Goal: Communication & Community: Ask a question

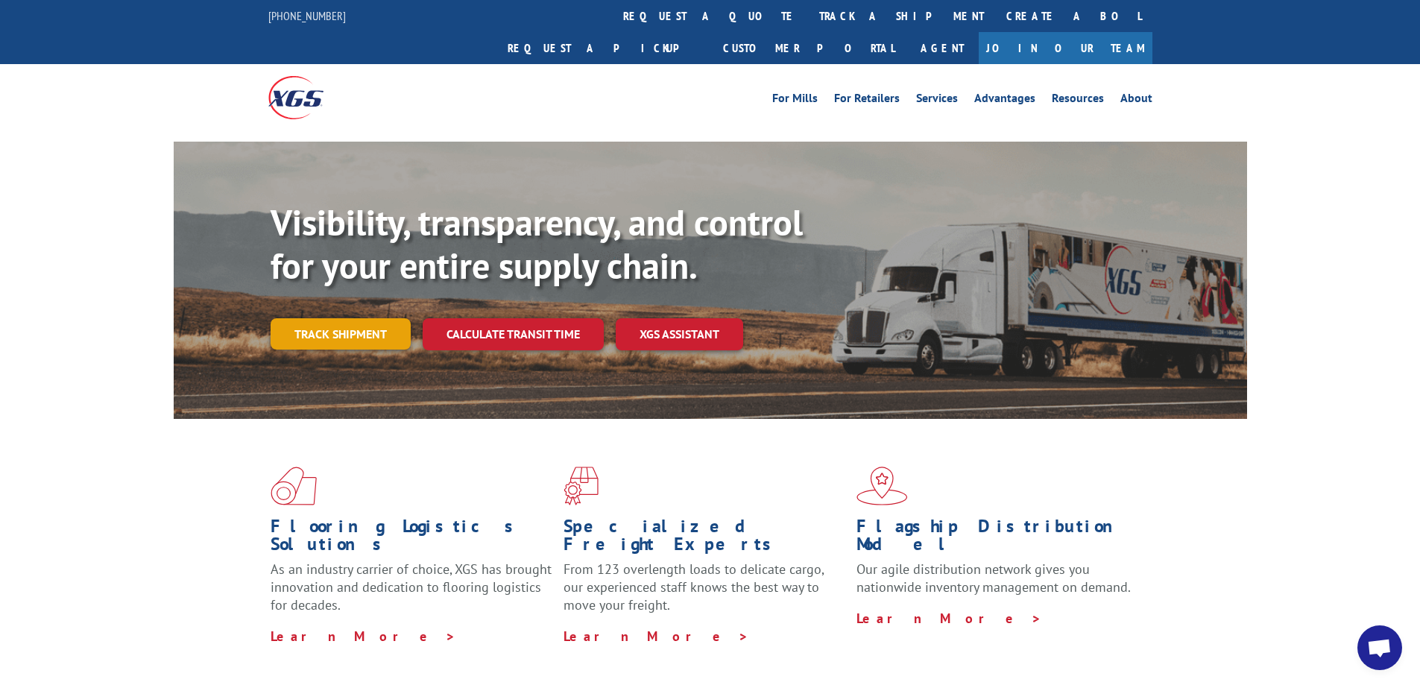
click at [344, 318] on link "Track shipment" at bounding box center [341, 333] width 140 height 31
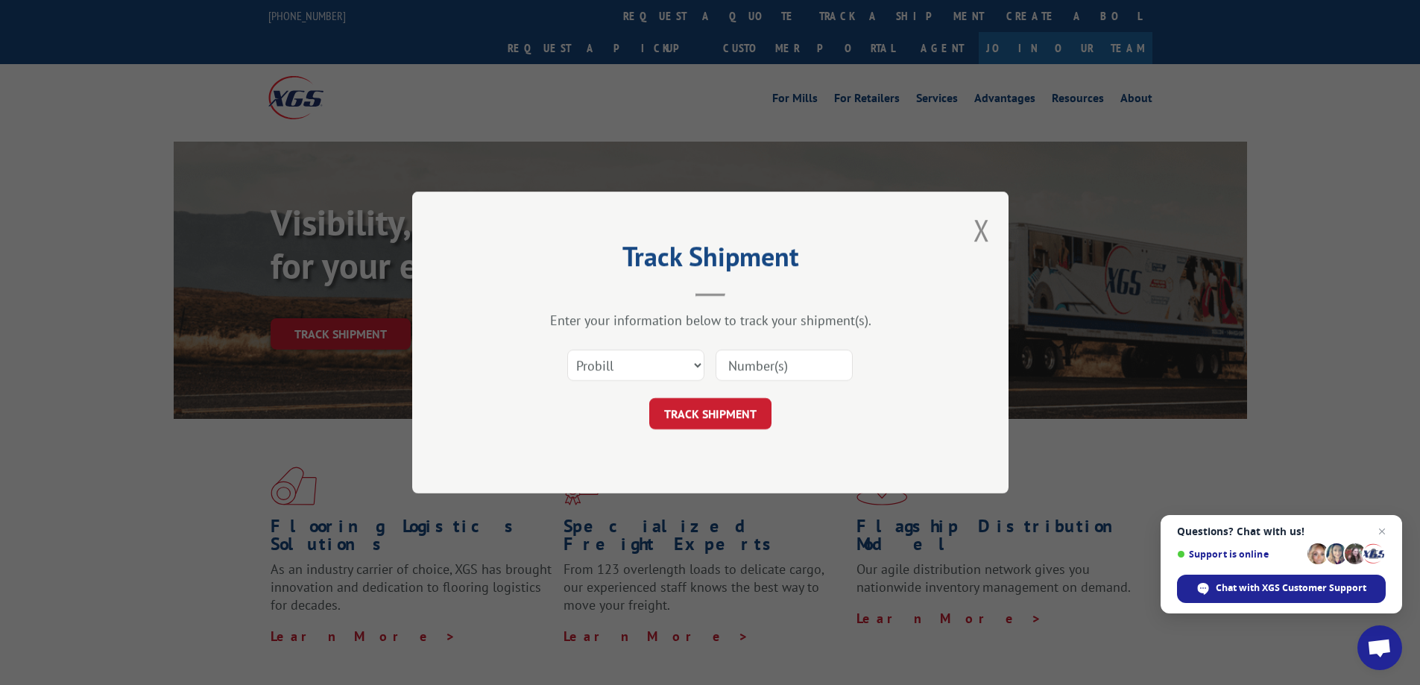
click at [748, 369] on input at bounding box center [784, 365] width 137 height 31
type input "17552442"
click at [725, 413] on button "TRACK SHIPMENT" at bounding box center [710, 413] width 122 height 31
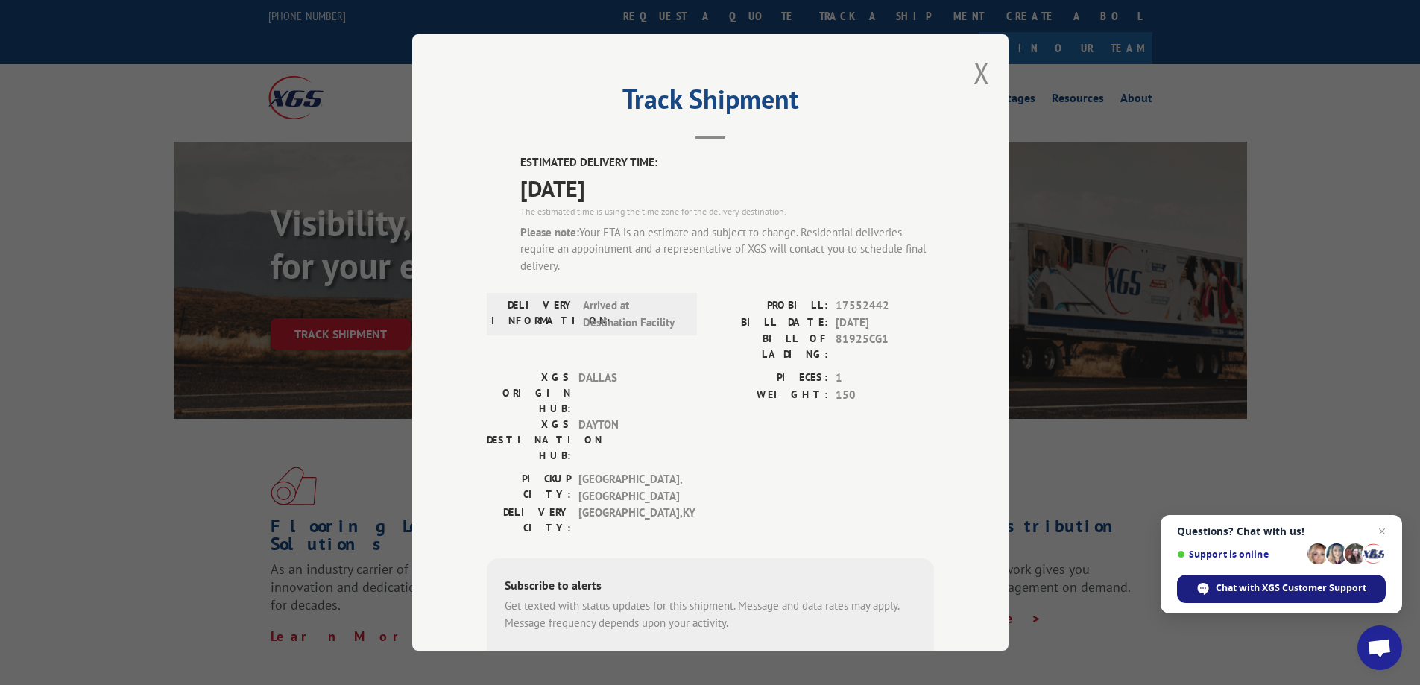
click at [1323, 586] on span "Chat with XGS Customer Support" at bounding box center [1291, 587] width 151 height 13
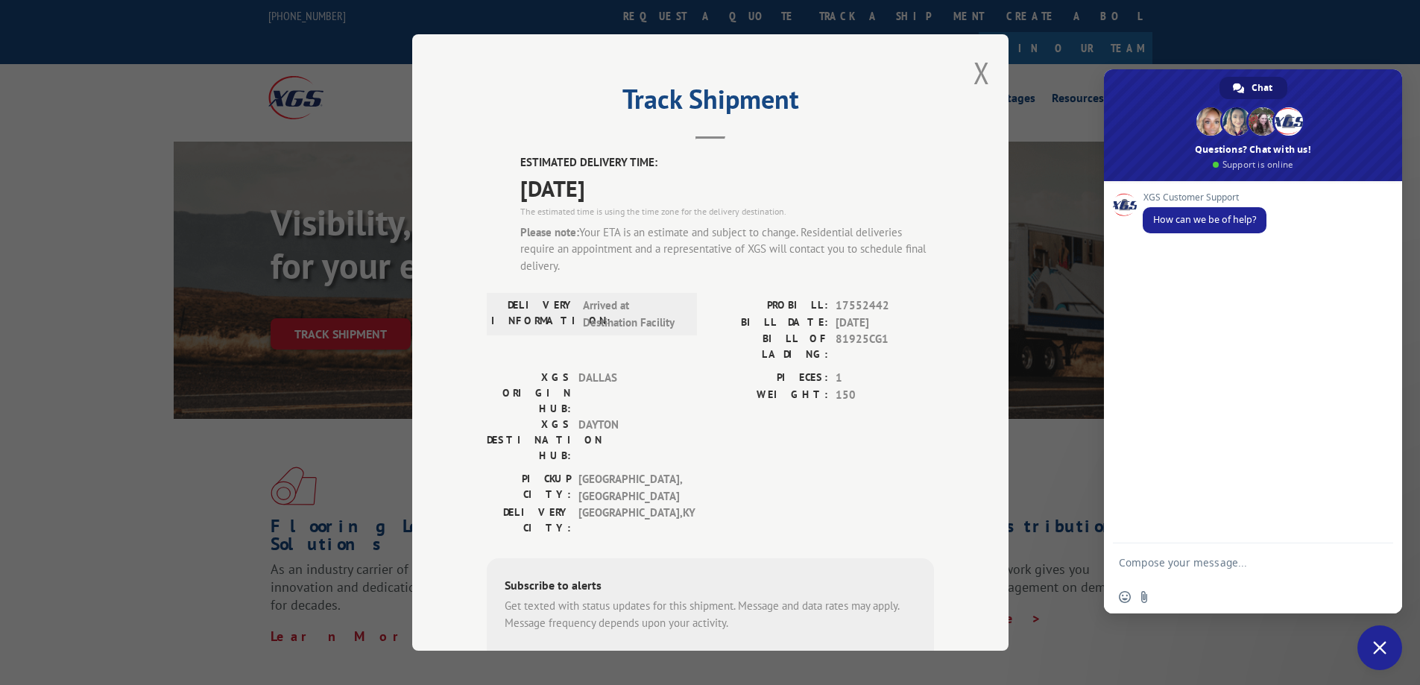
click at [1202, 564] on textarea "Compose your message..." at bounding box center [1238, 561] width 239 height 37
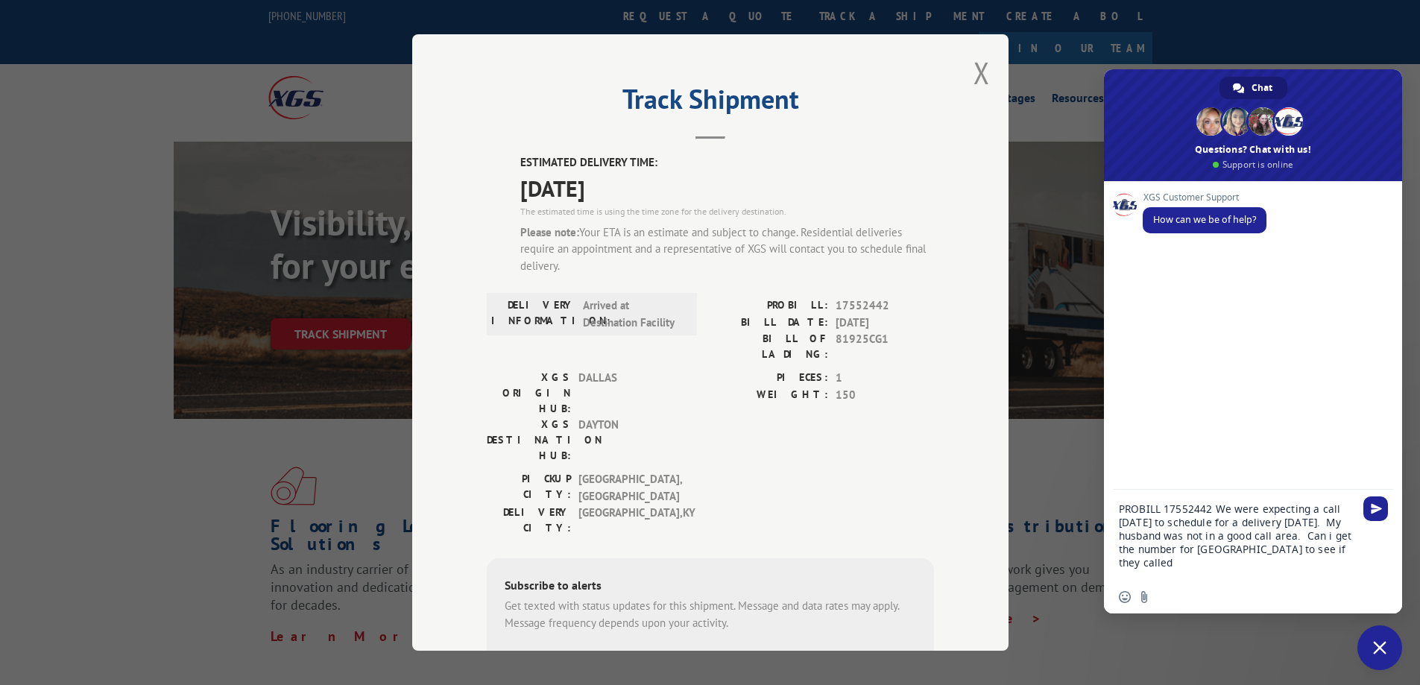
type textarea "PROBILL 17552442 We were expecting a call [DATE] to schedule for a delivery [DA…"
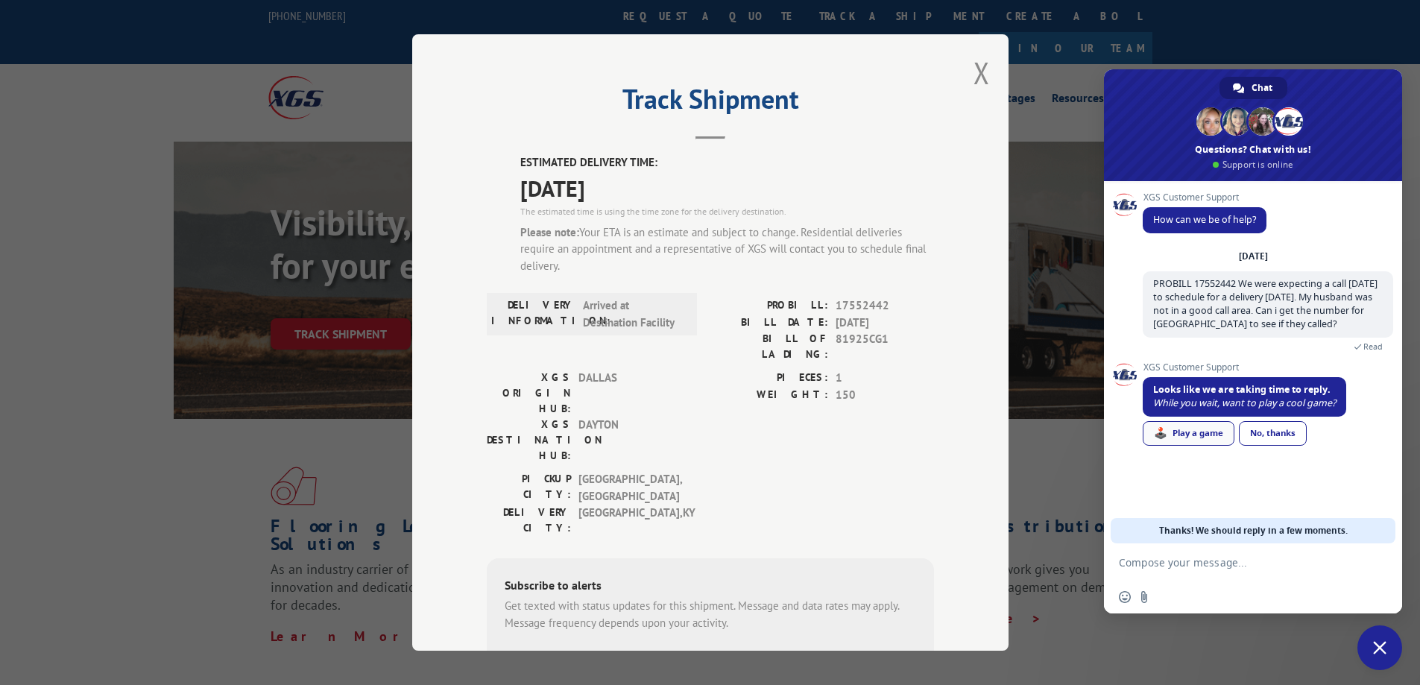
click at [1202, 431] on link "🕹️ Play a game" at bounding box center [1189, 433] width 92 height 25
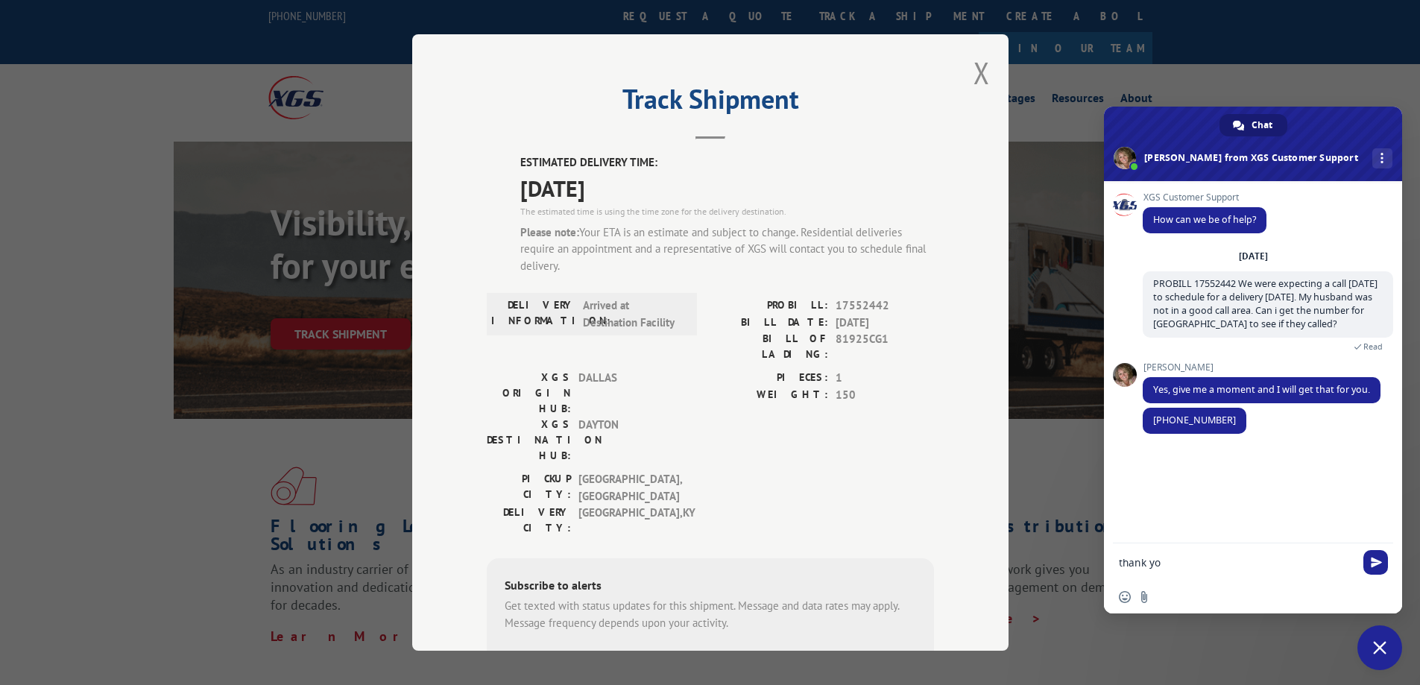
type textarea "thank you"
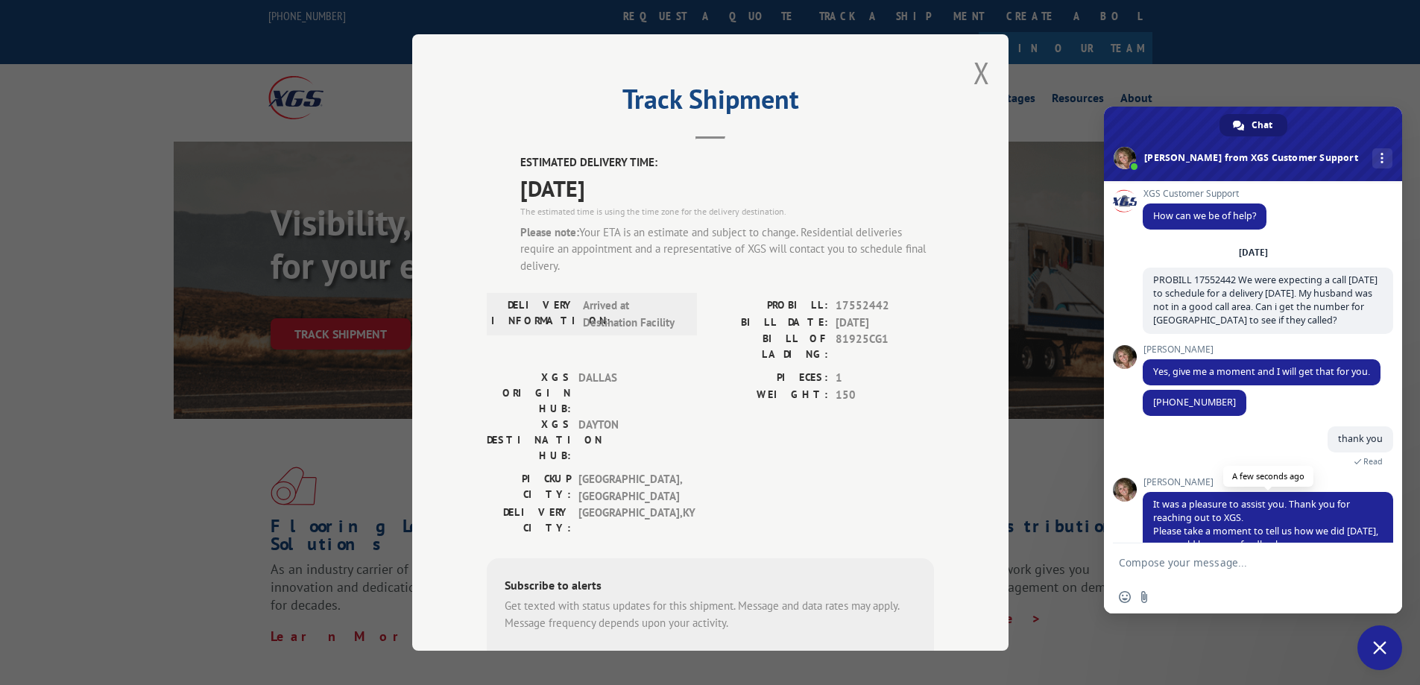
scroll to position [93, 0]
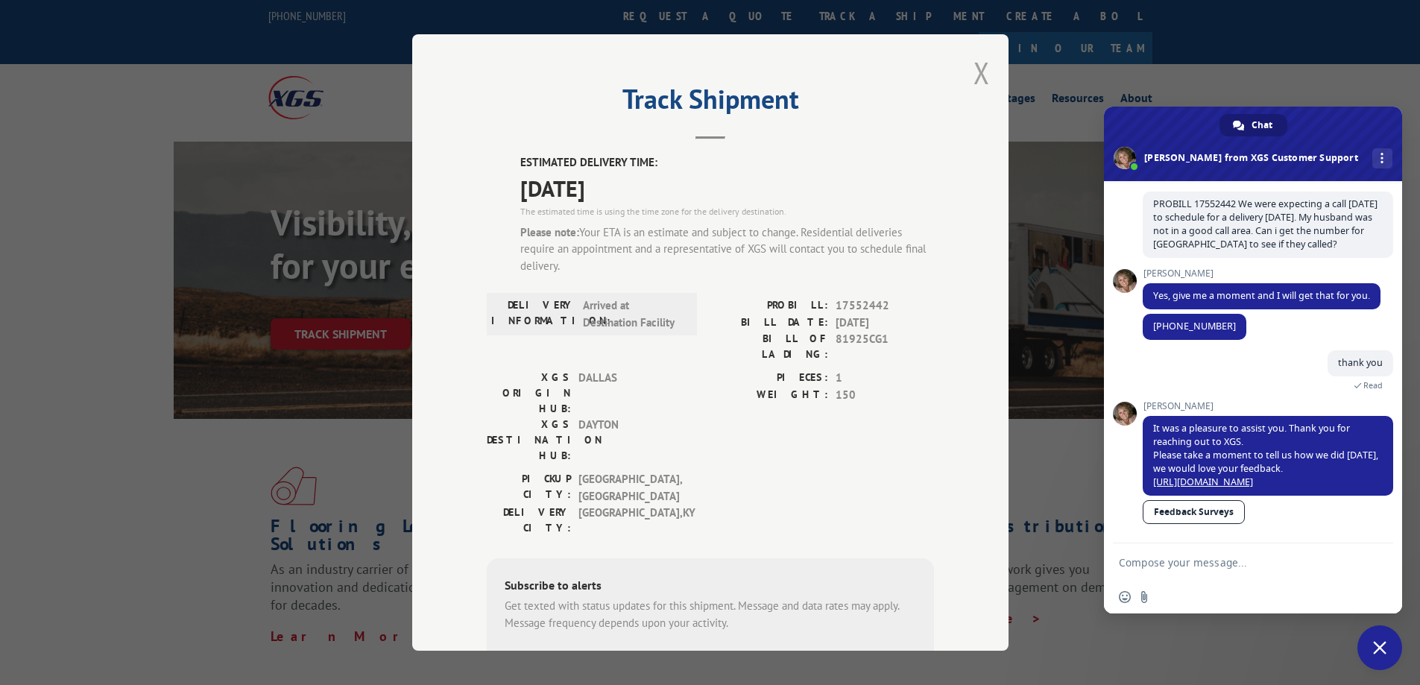
click at [980, 76] on button "Close modal" at bounding box center [982, 73] width 16 height 40
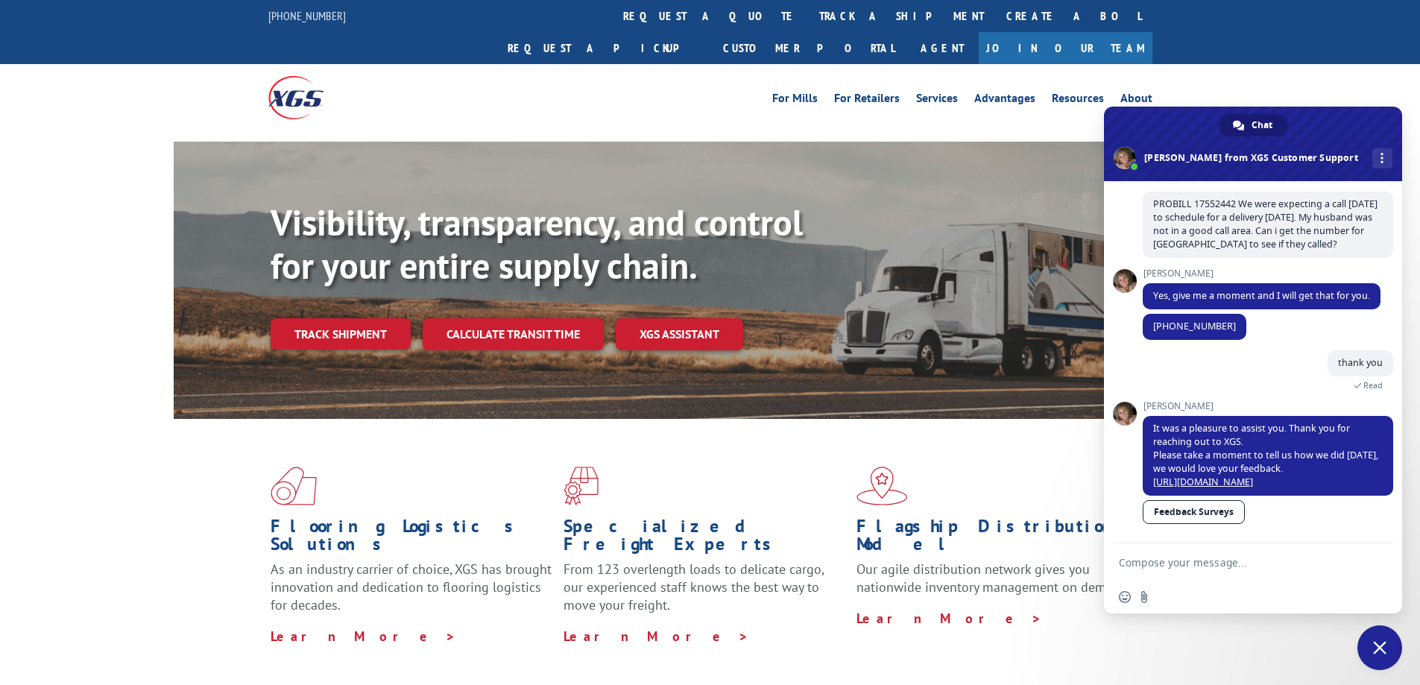
click at [1189, 566] on textarea "Compose your message..." at bounding box center [1238, 561] width 239 height 37
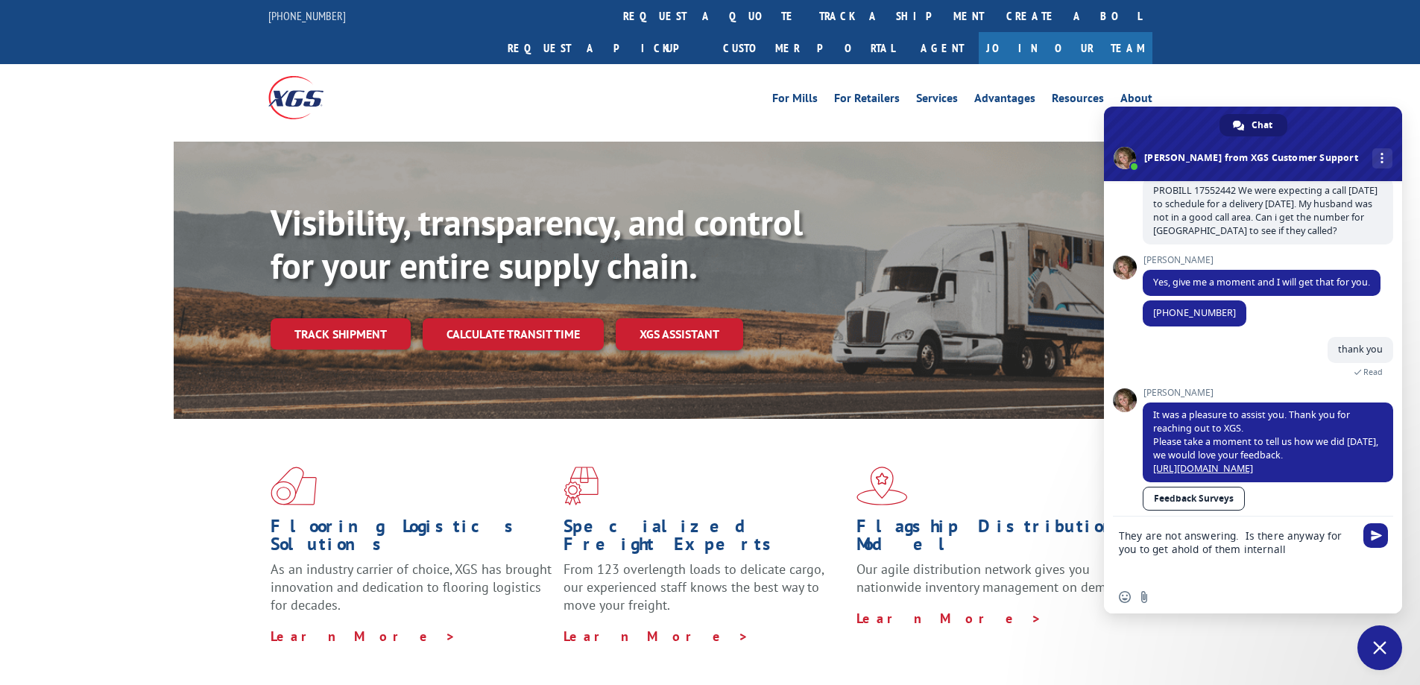
type textarea "They are not answering. Is there anyway for you to get ahold of them internally"
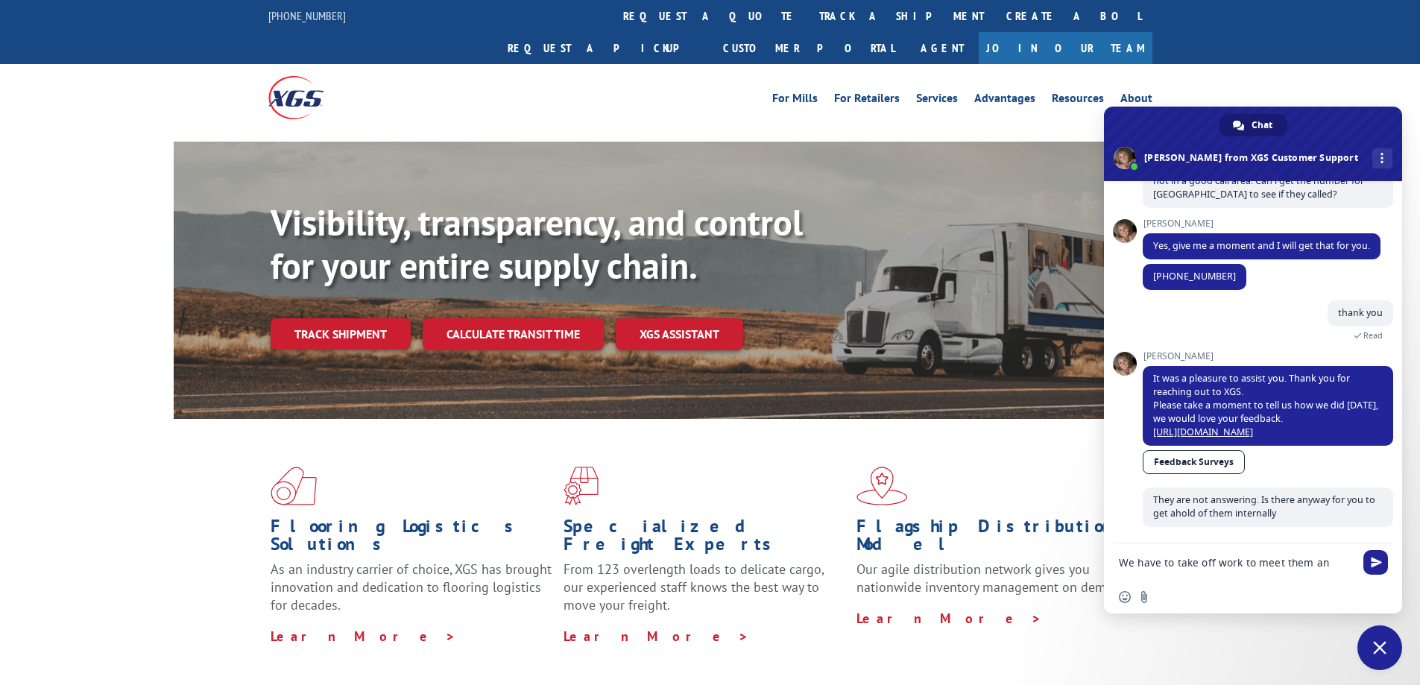
scroll to position [157, 0]
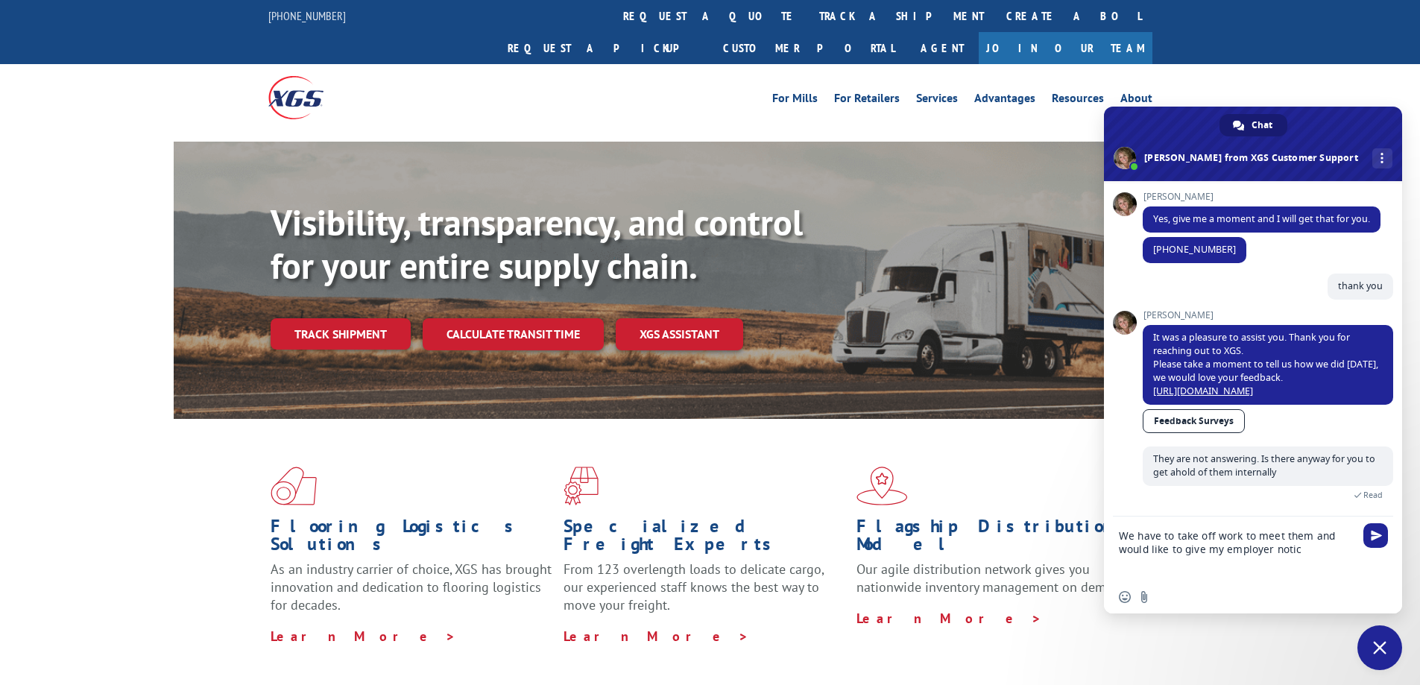
type textarea "We have to take off work to meet them and would like to give my employer notice"
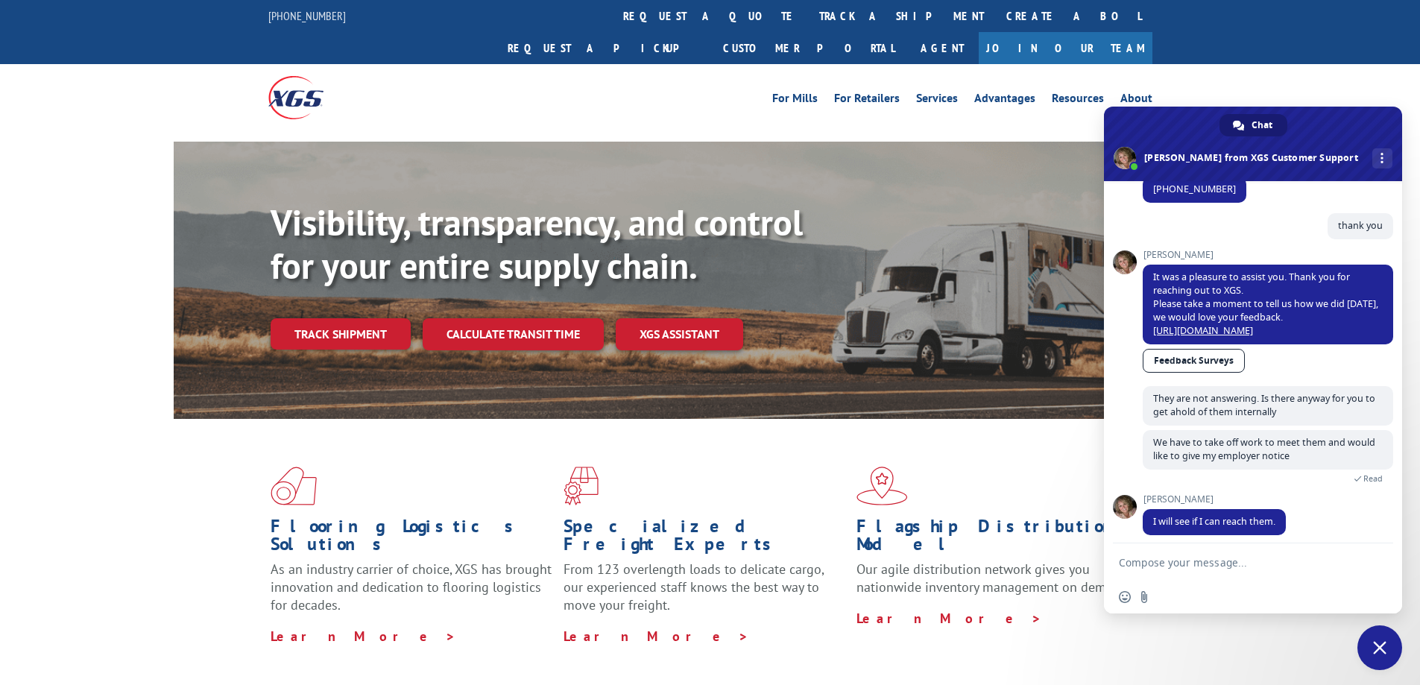
scroll to position [239, 0]
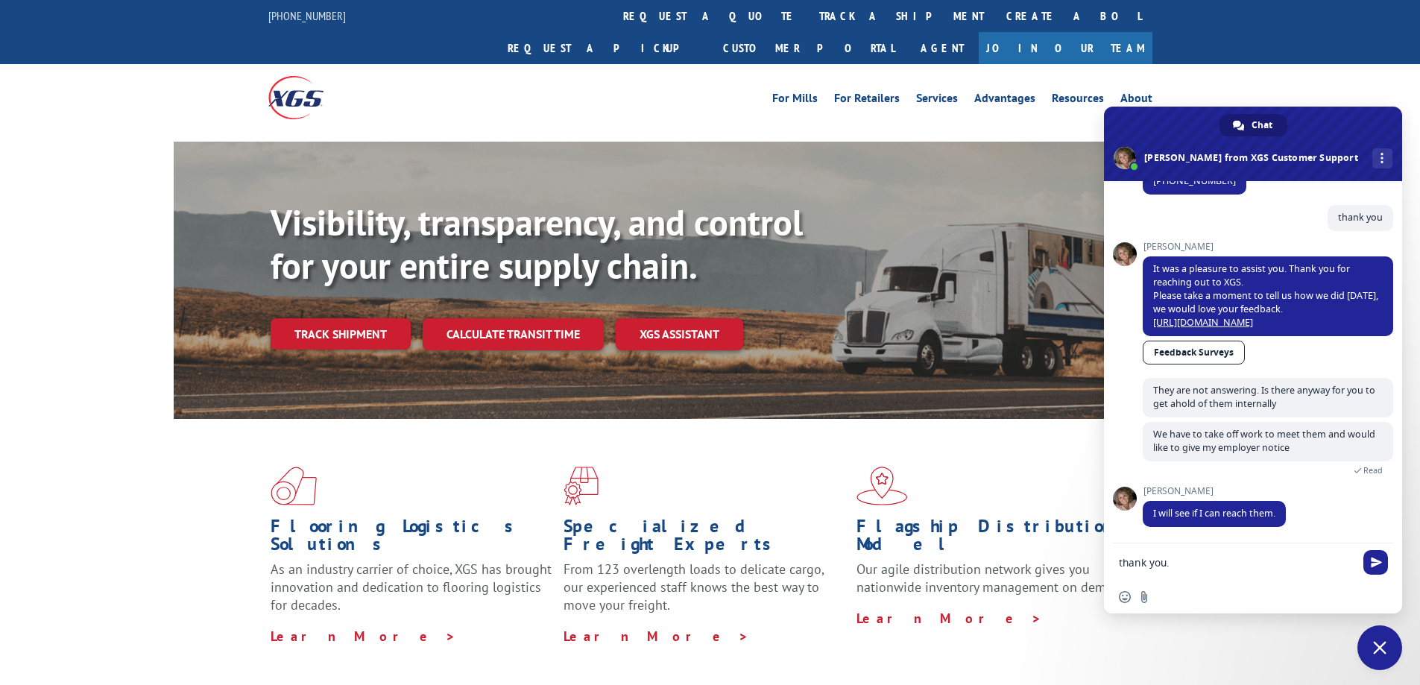
type textarea "thank you"
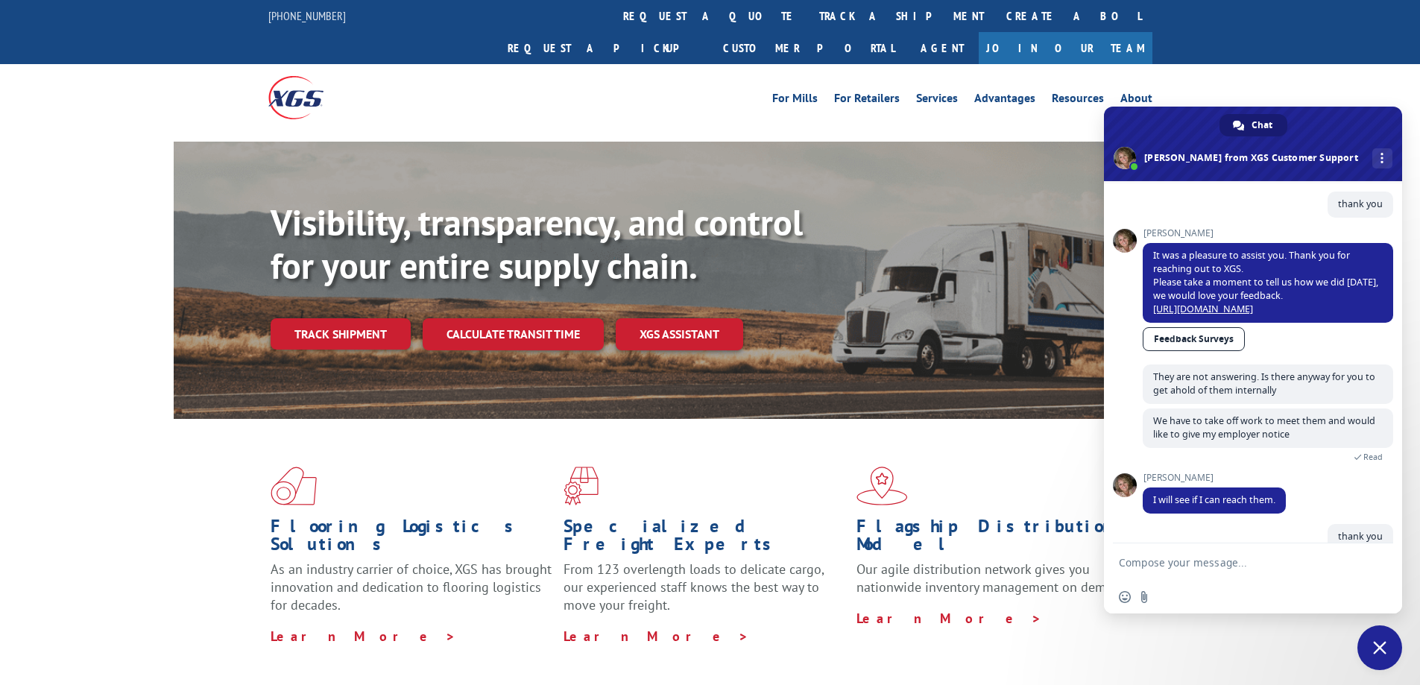
type textarea "1"
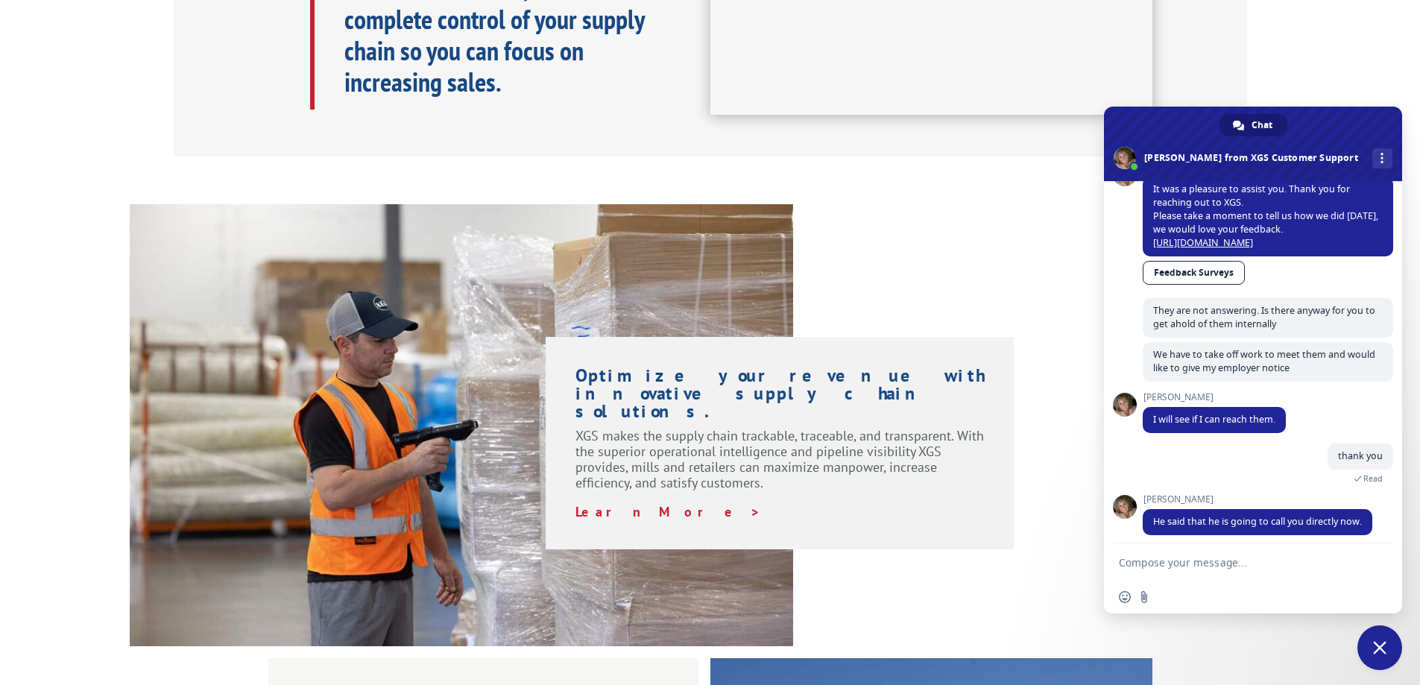
scroll to position [327, 0]
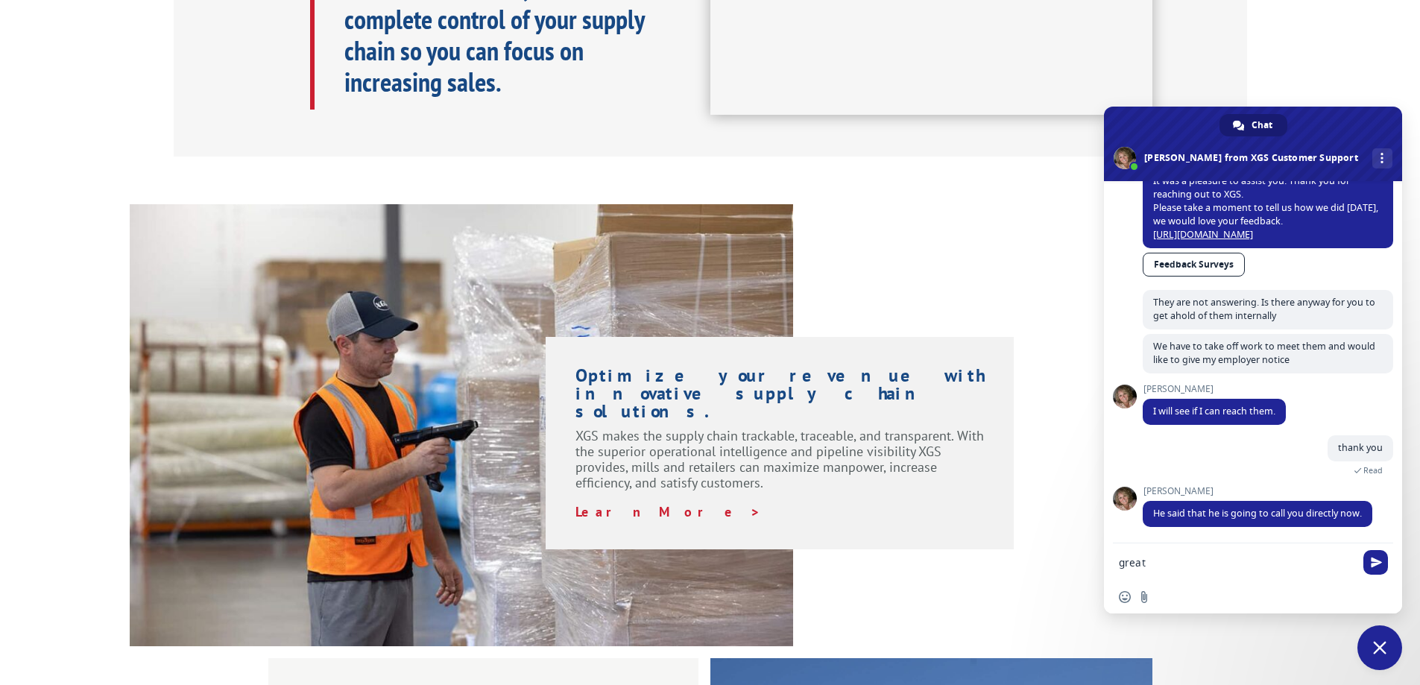
type textarea "great"
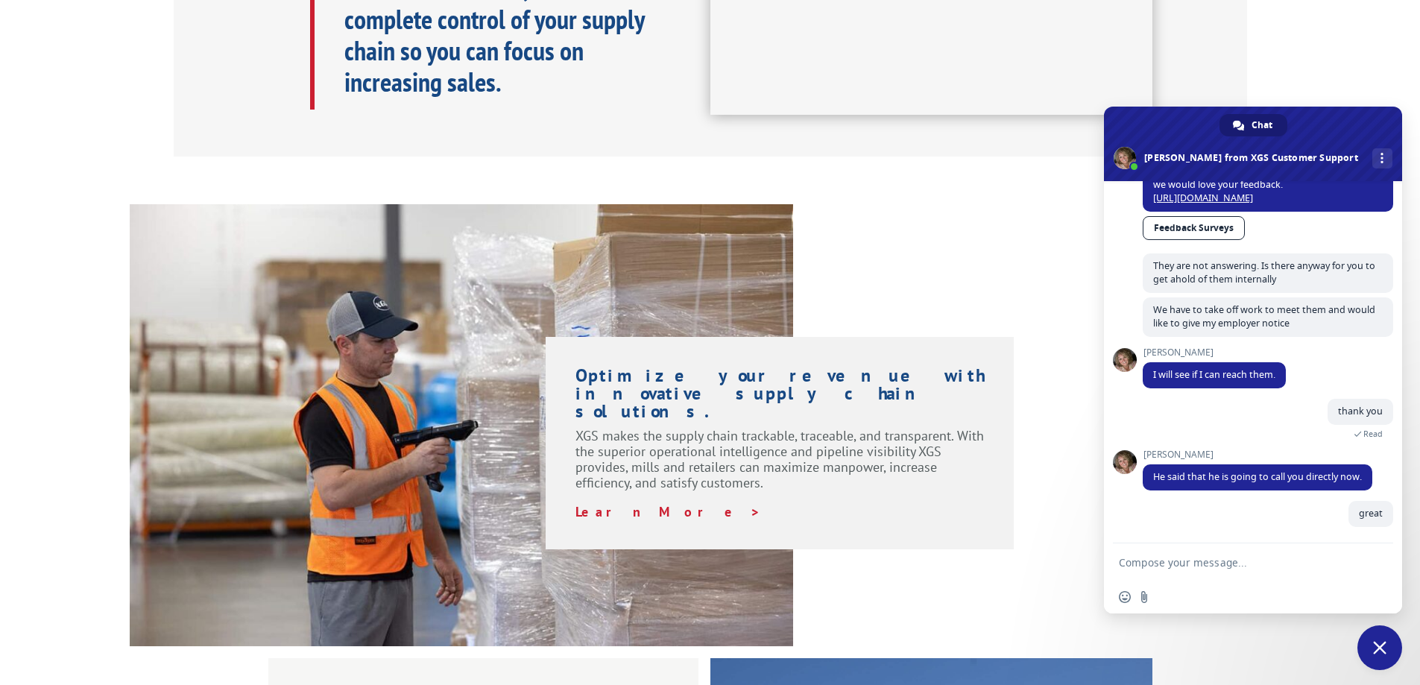
scroll to position [363, 0]
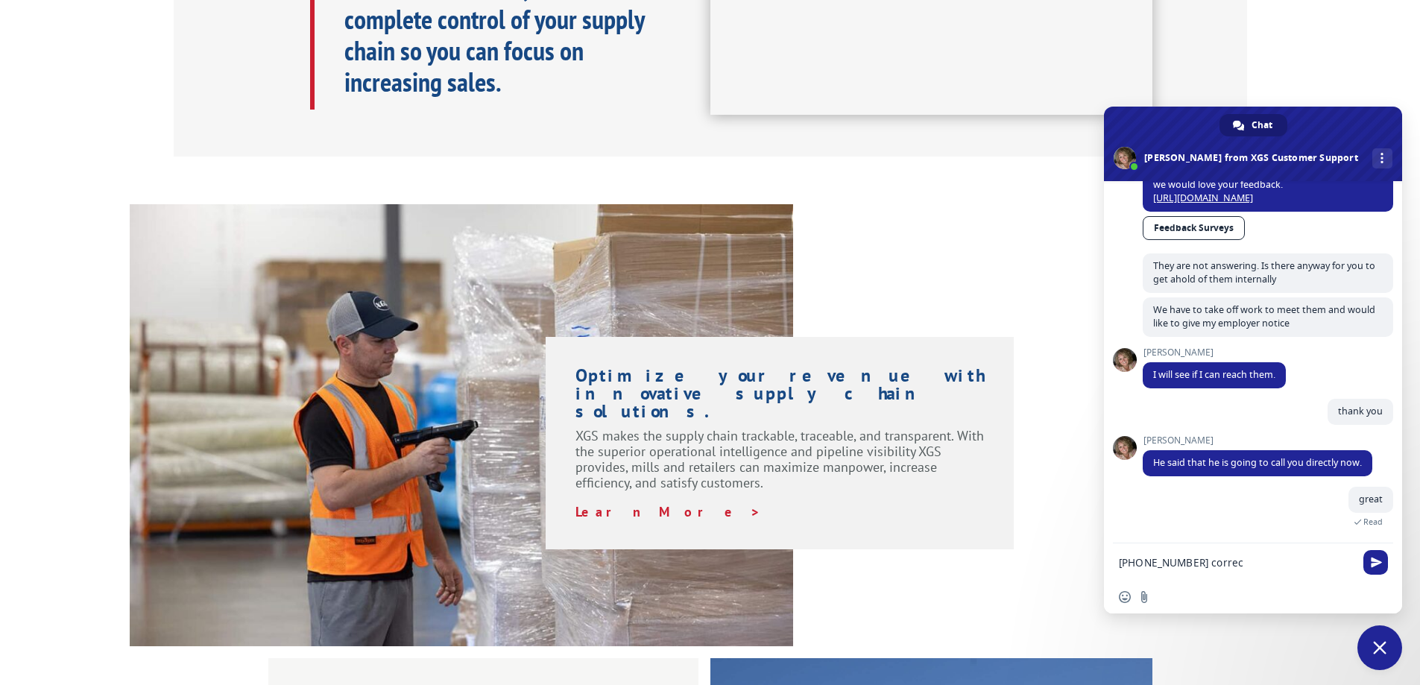
type textarea "[PHONE_NUMBER] correct"
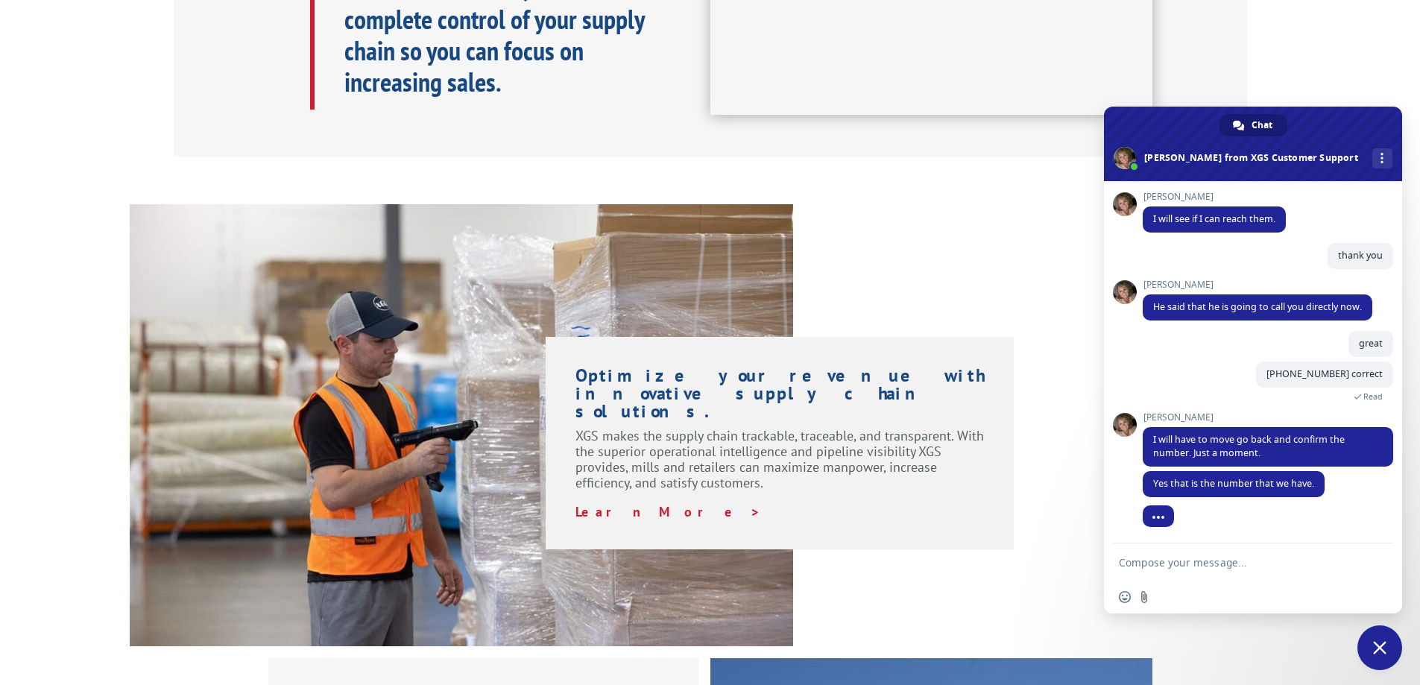
scroll to position [533, 0]
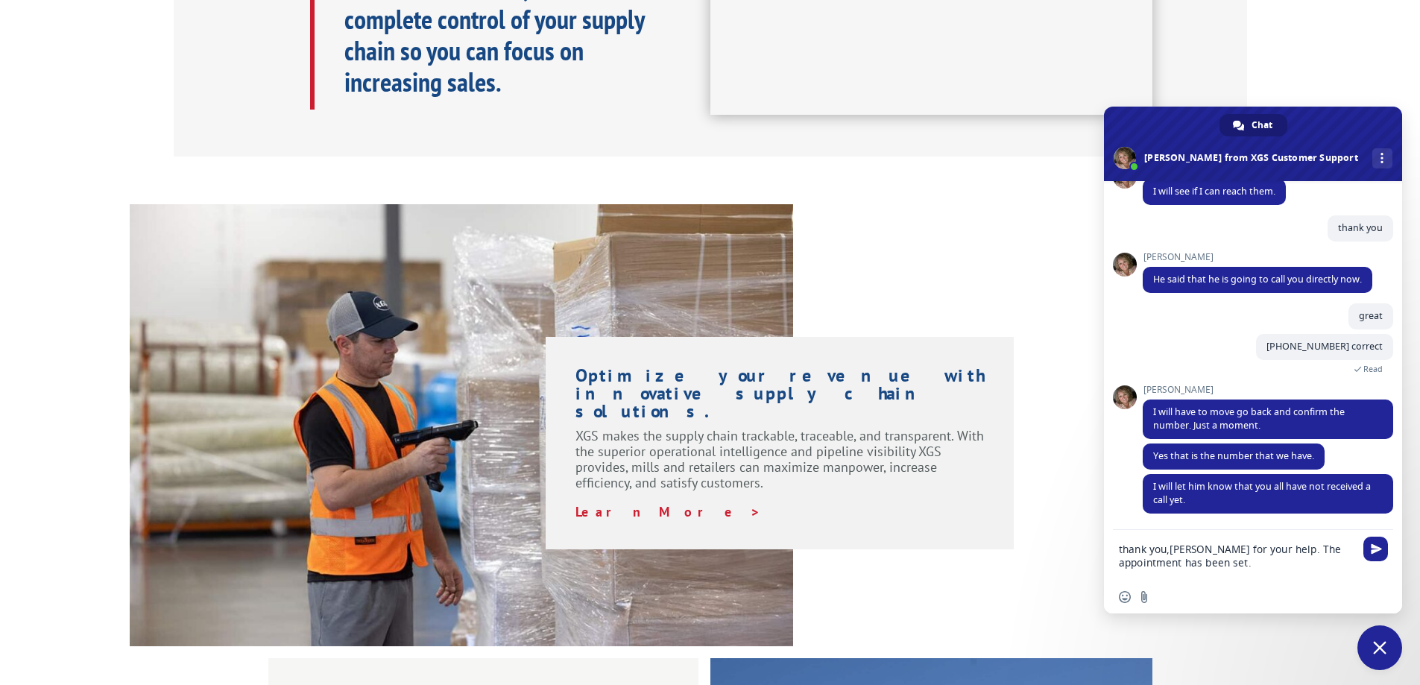
click at [1168, 552] on textarea "thank you,[PERSON_NAME] for your help. The appointment has been set." at bounding box center [1238, 555] width 239 height 51
type textarea "thank you ,[PERSON_NAME] for your help. The appointment has been set."
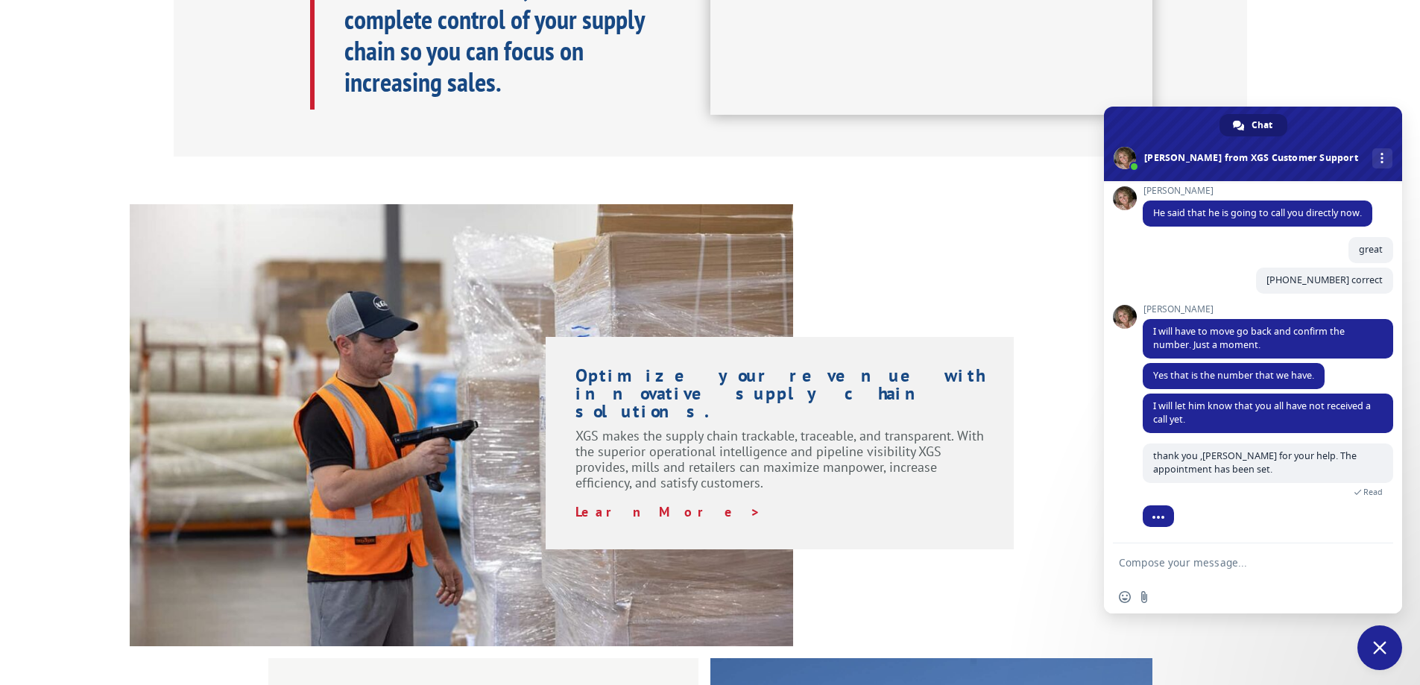
scroll to position [648, 0]
